Goal: Transaction & Acquisition: Subscribe to service/newsletter

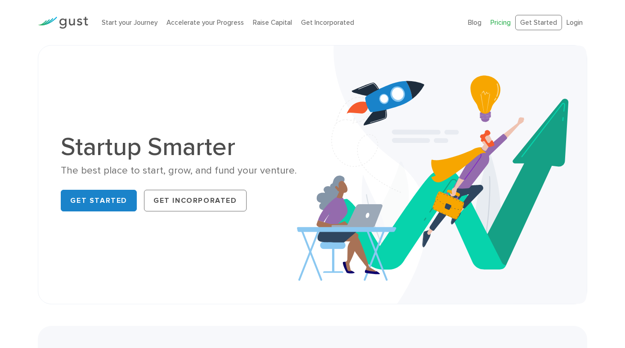
click at [497, 21] on link "Pricing" at bounding box center [501, 22] width 20 height 8
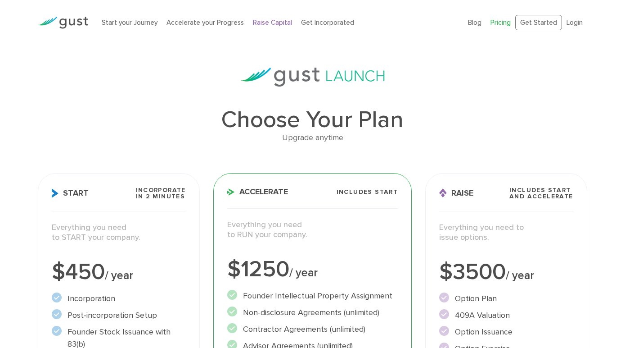
click at [273, 23] on link "Raise Capital" at bounding box center [272, 22] width 39 height 8
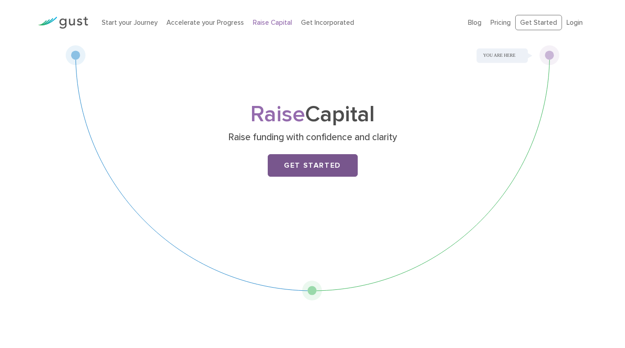
click at [307, 160] on link "Get Started" at bounding box center [313, 165] width 90 height 23
